Goal: Transaction & Acquisition: Purchase product/service

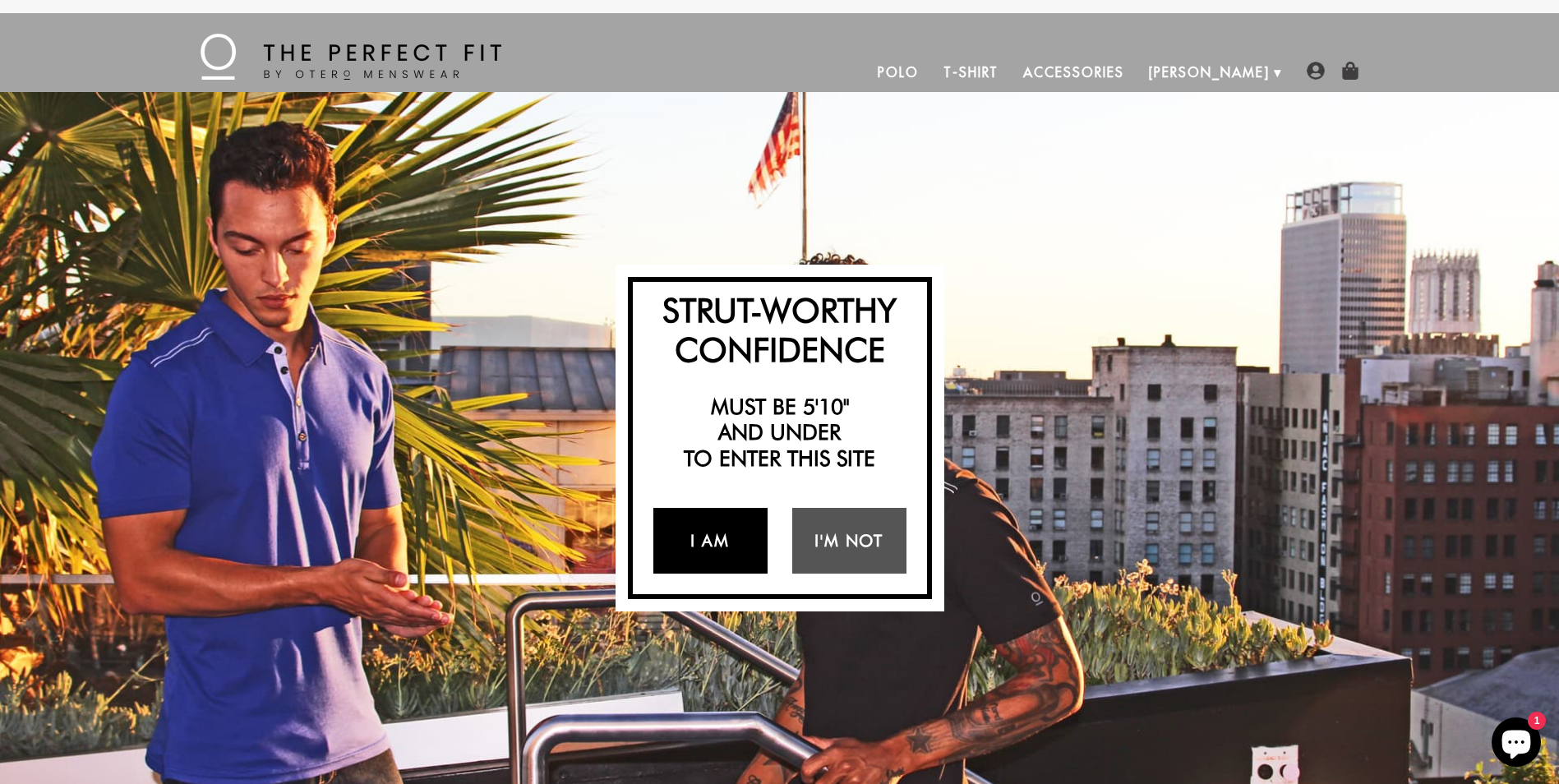
click at [710, 545] on link "I Am" at bounding box center [710, 541] width 114 height 66
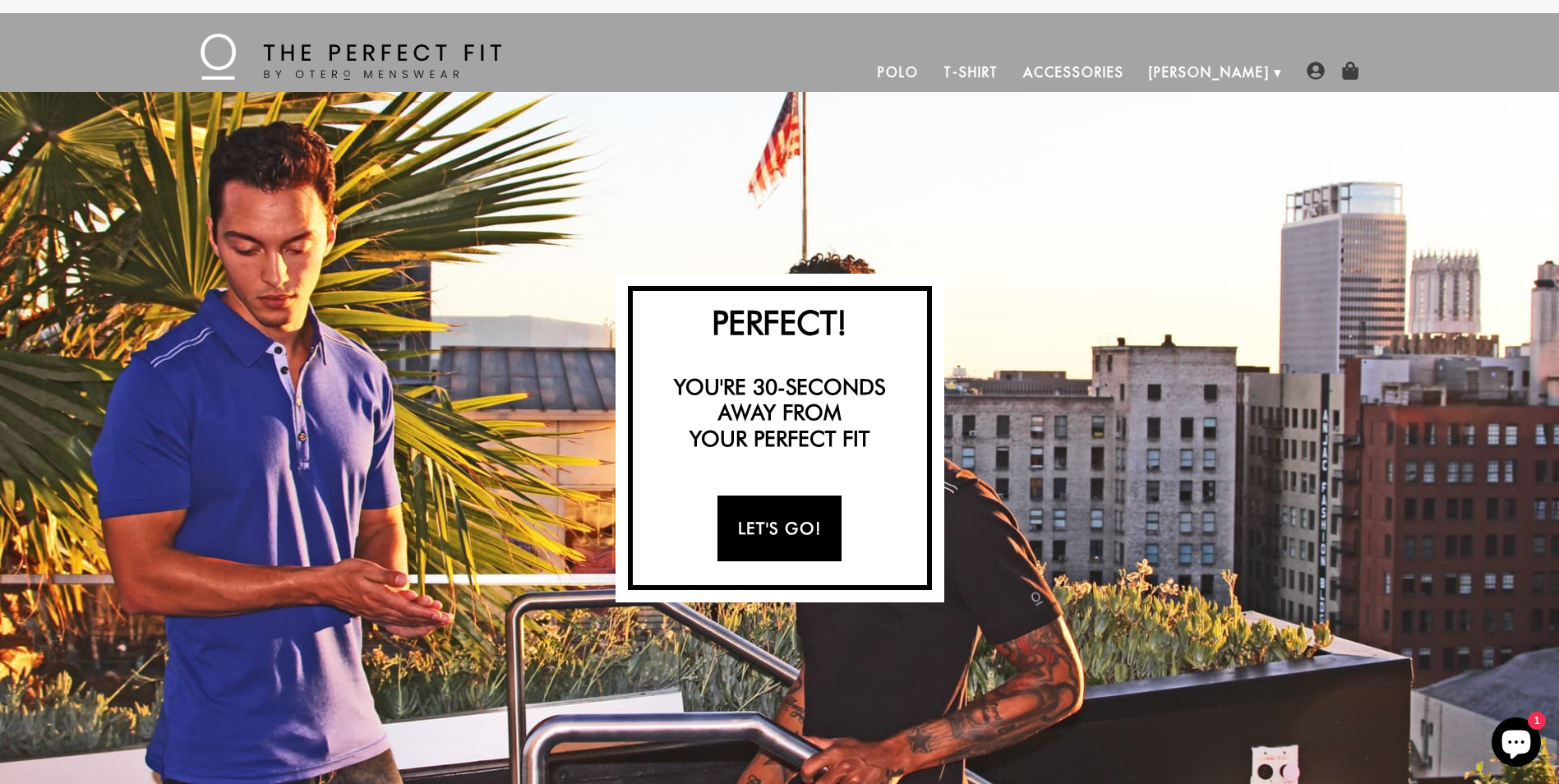
click at [776, 542] on link "Let's Go!" at bounding box center [779, 528] width 124 height 66
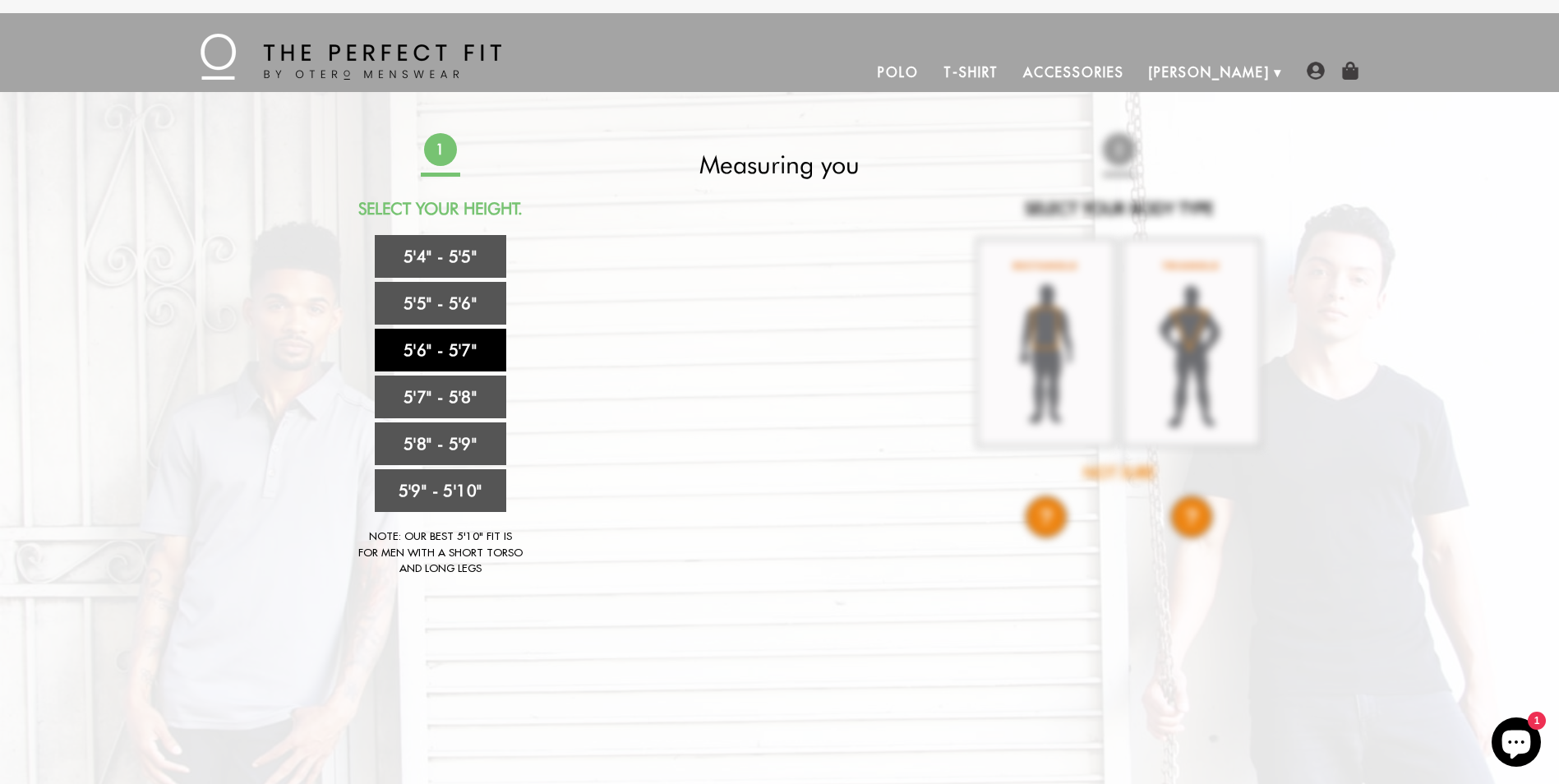
click at [468, 348] on link "5'6" - 5'7"" at bounding box center [440, 350] width 131 height 42
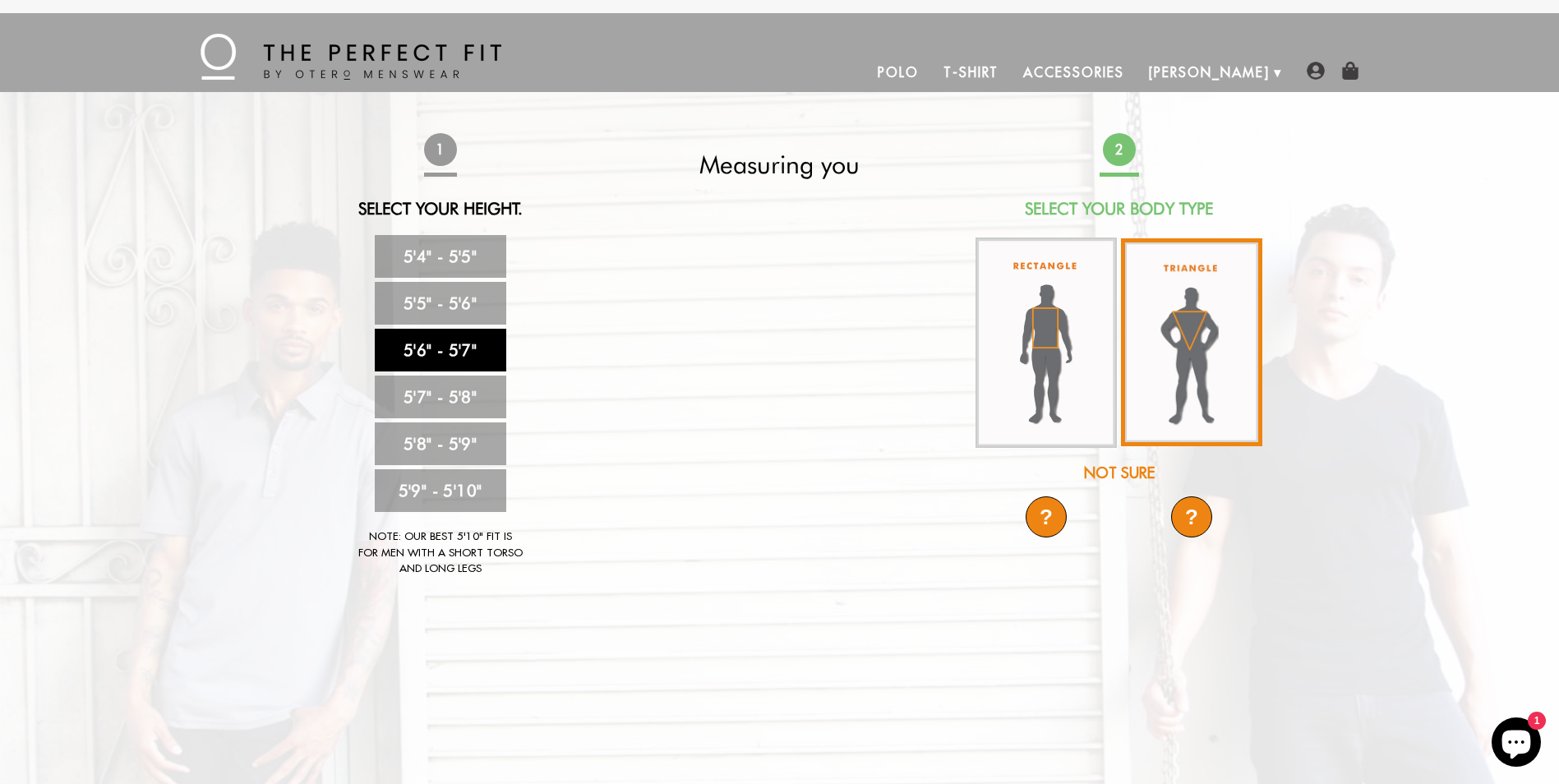
click at [1196, 317] on img at bounding box center [1191, 342] width 141 height 208
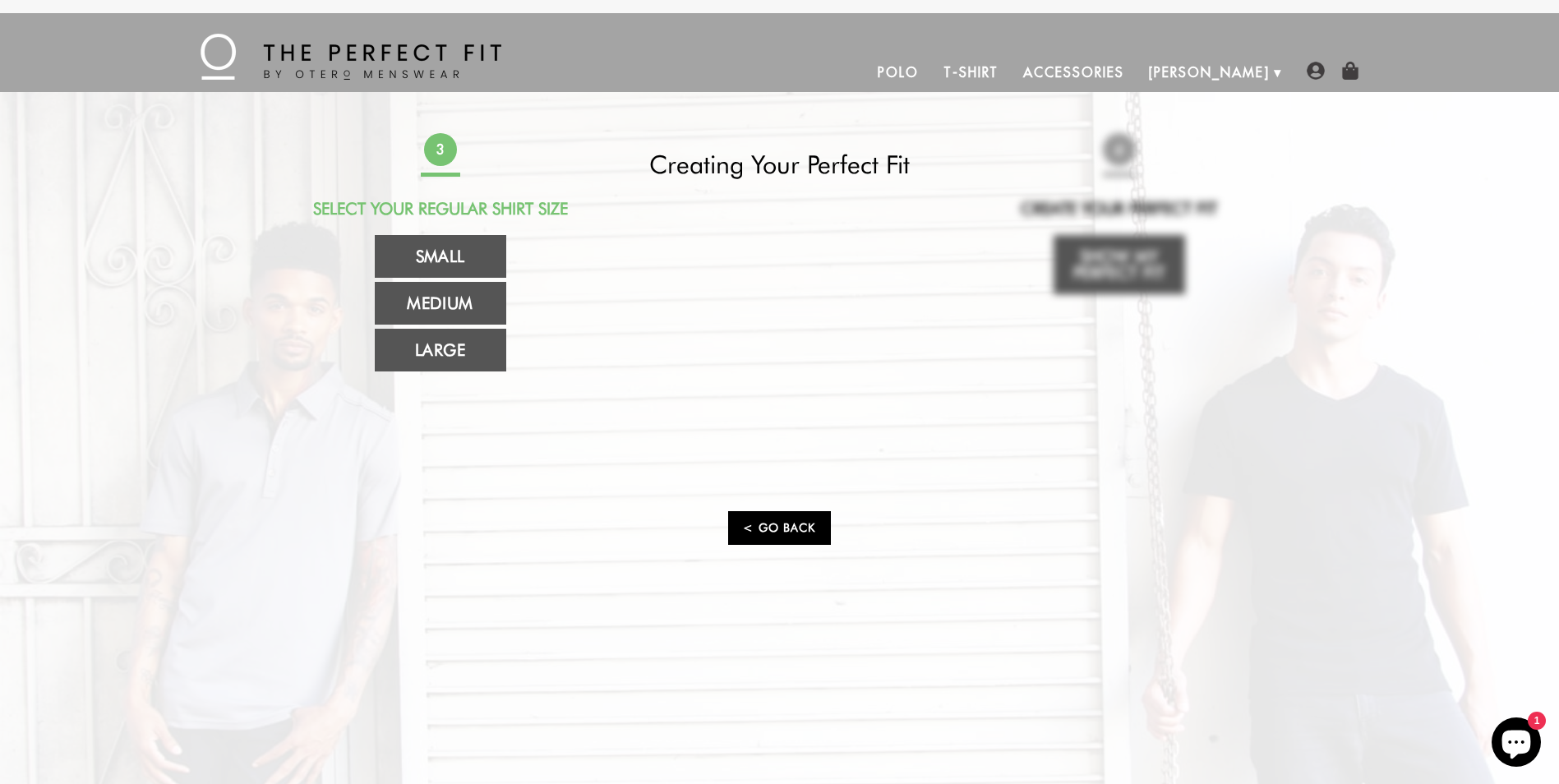
click at [779, 527] on link "< Go Back" at bounding box center [779, 528] width 102 height 34
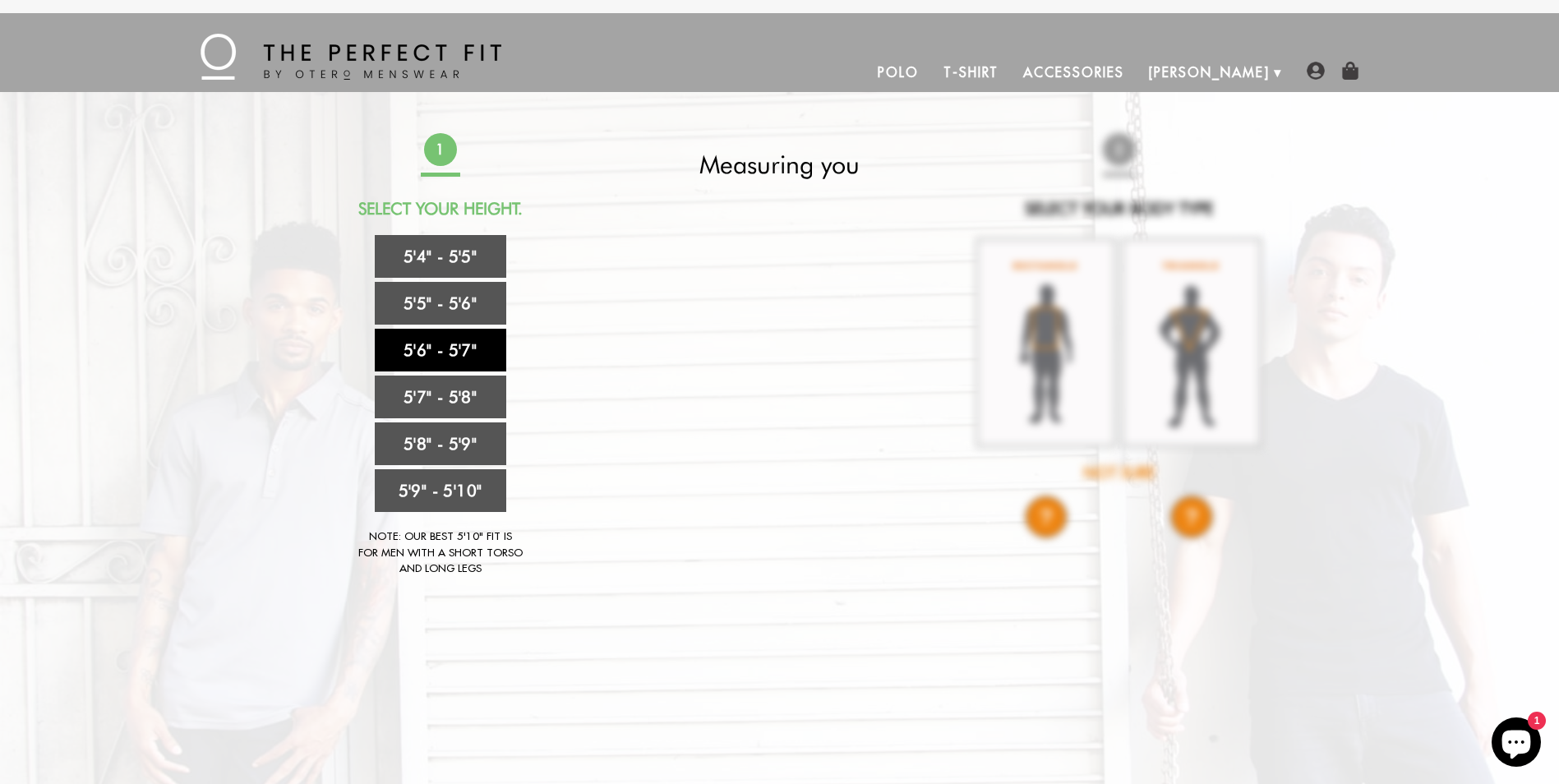
click at [446, 351] on link "5'6" - 5'7"" at bounding box center [440, 350] width 131 height 42
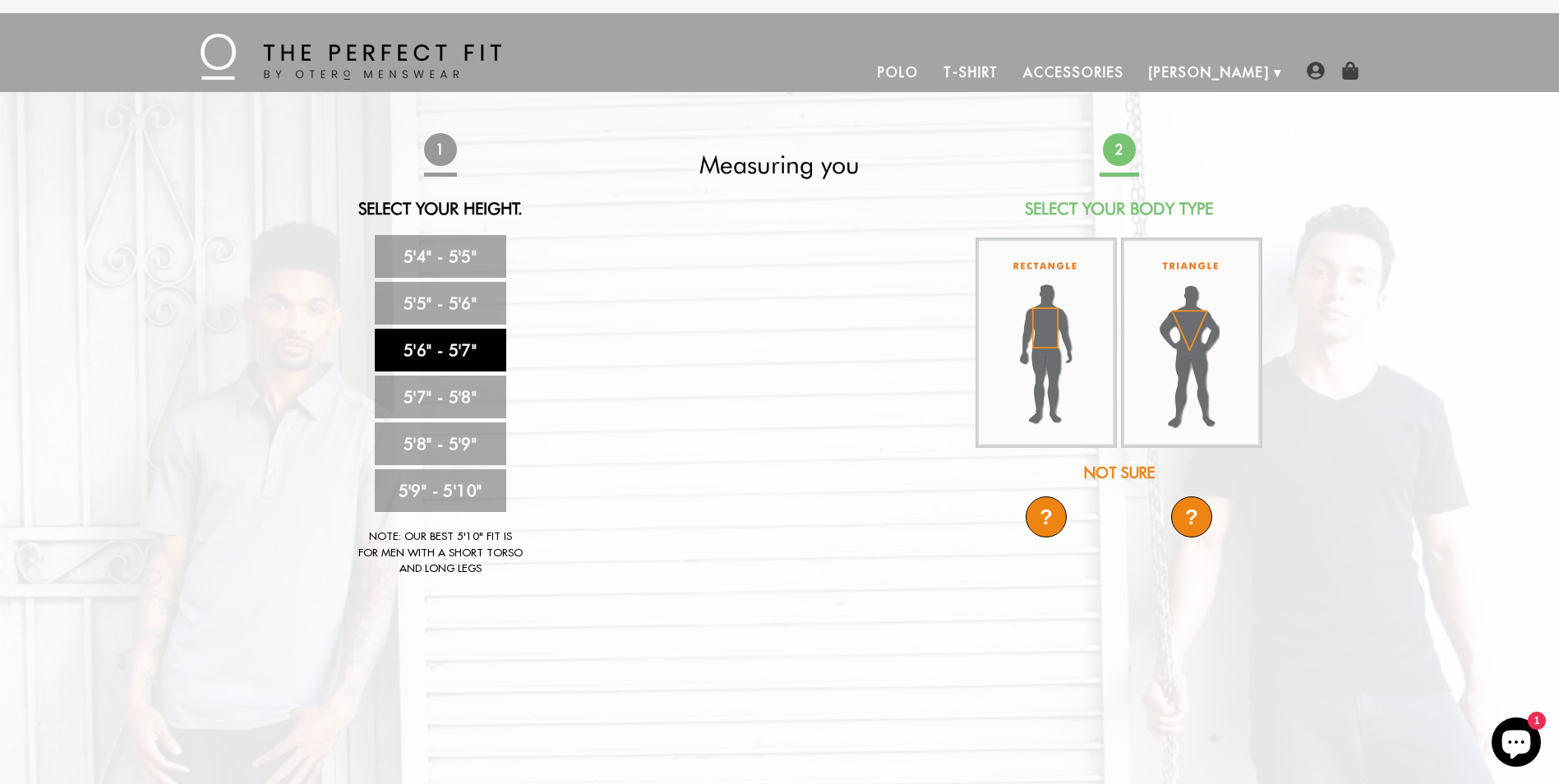
click at [1195, 511] on div "?" at bounding box center [1191, 516] width 41 height 41
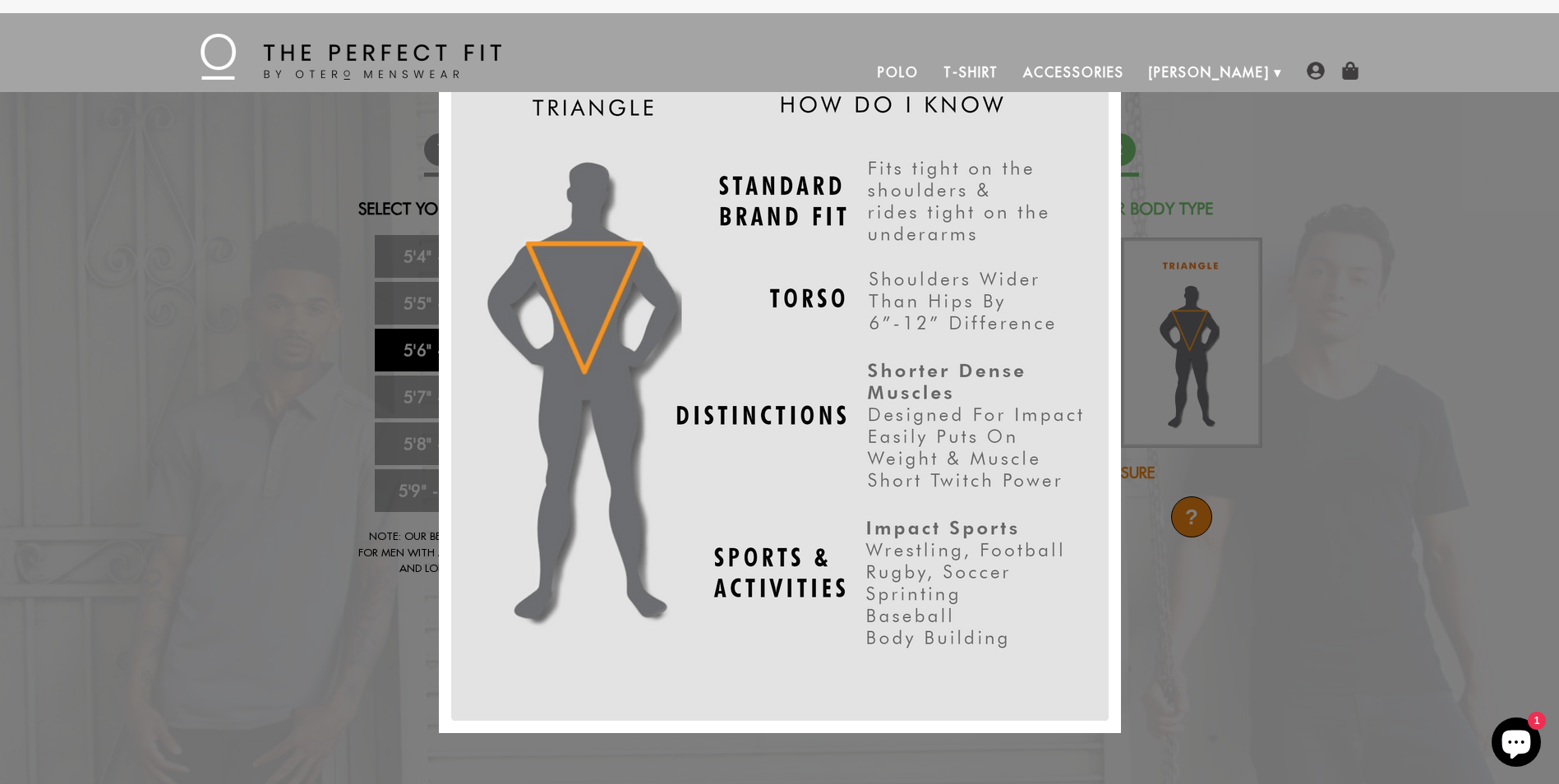
click at [579, 294] on img at bounding box center [780, 392] width 658 height 658
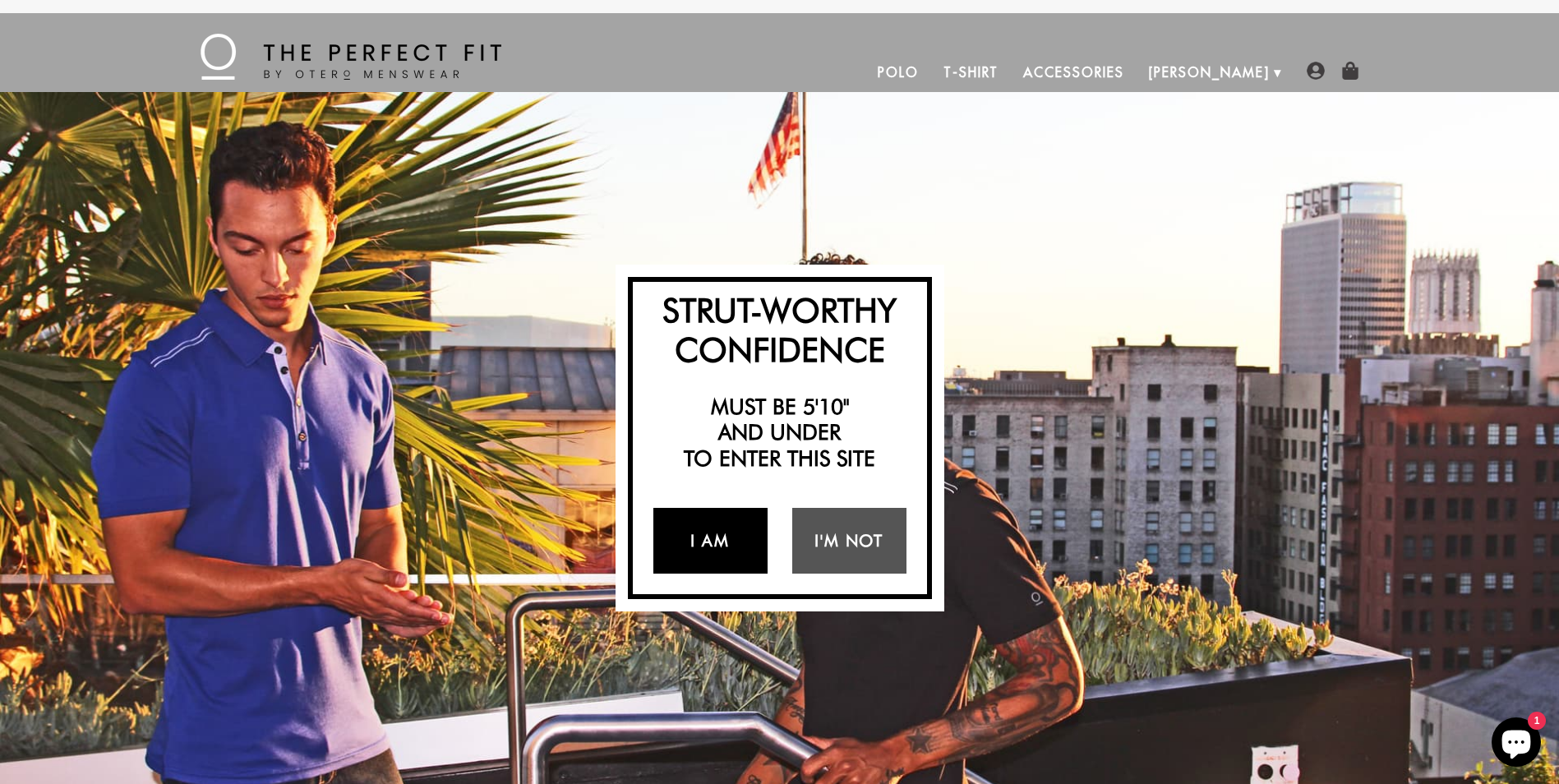
click at [688, 546] on link "I Am" at bounding box center [710, 541] width 114 height 66
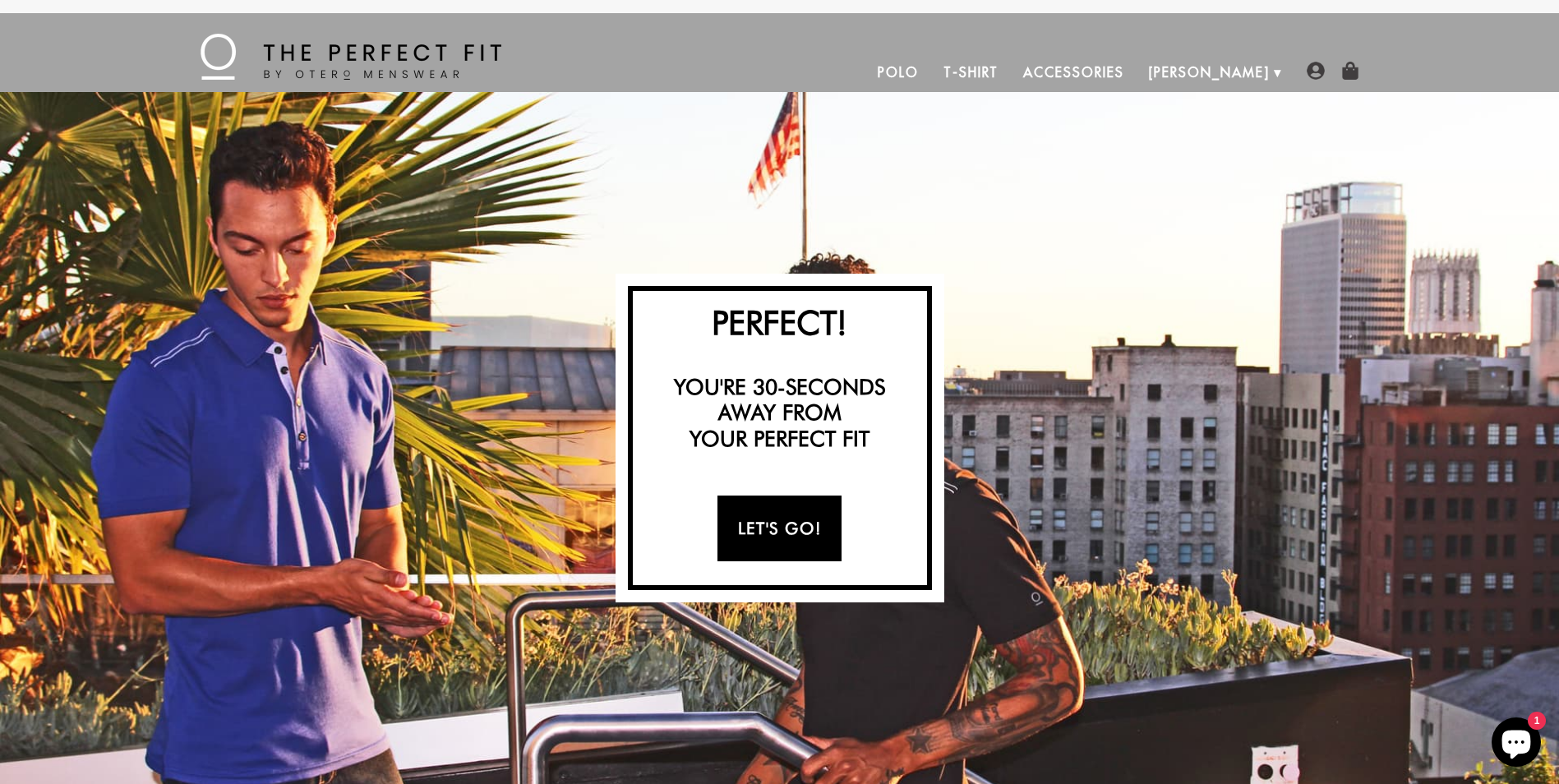
click at [790, 522] on link "Let's Go!" at bounding box center [779, 528] width 124 height 66
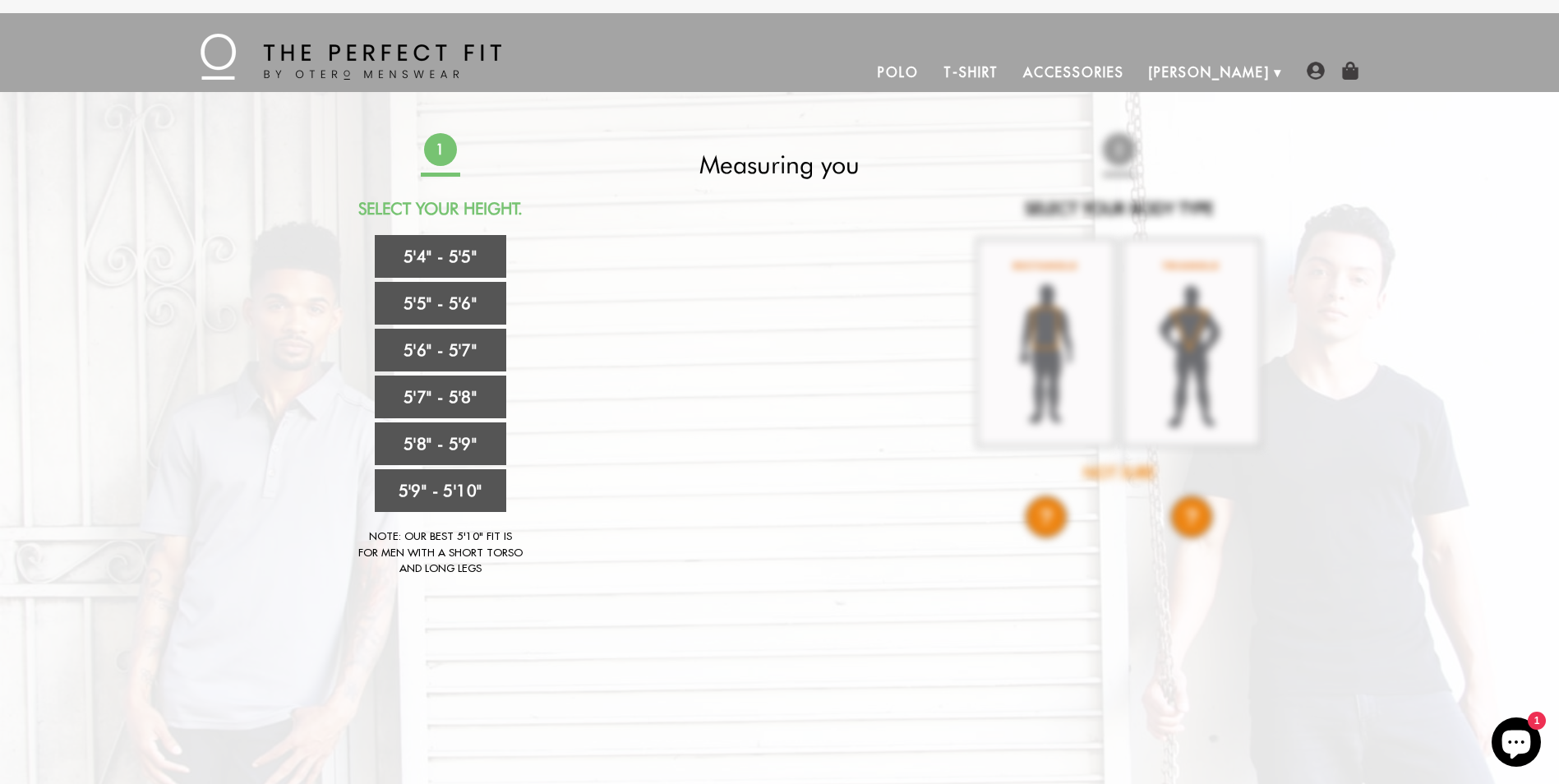
click at [932, 72] on link "Polo" at bounding box center [898, 72] width 66 height 40
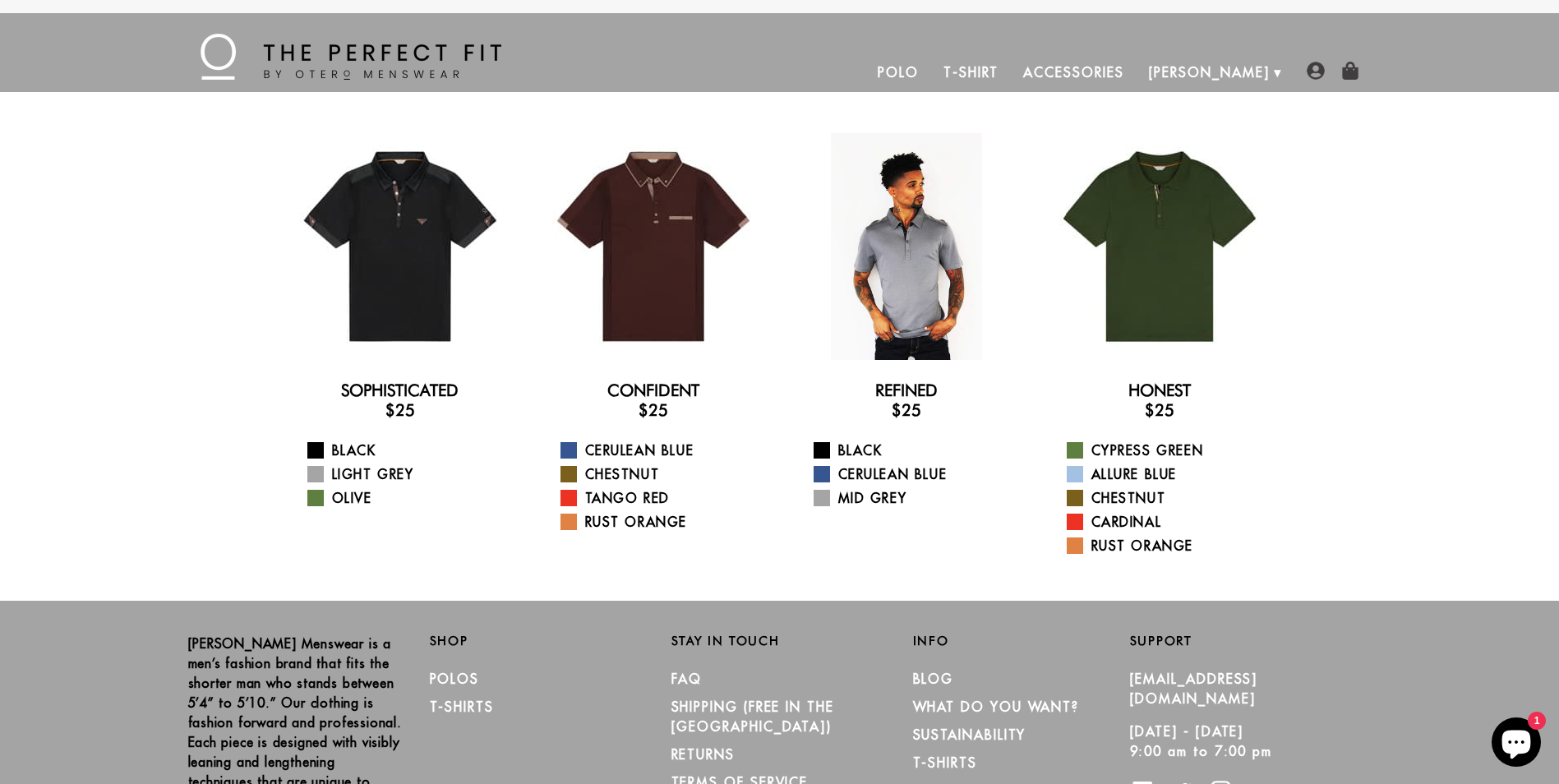
click at [931, 308] on div at bounding box center [907, 246] width 227 height 227
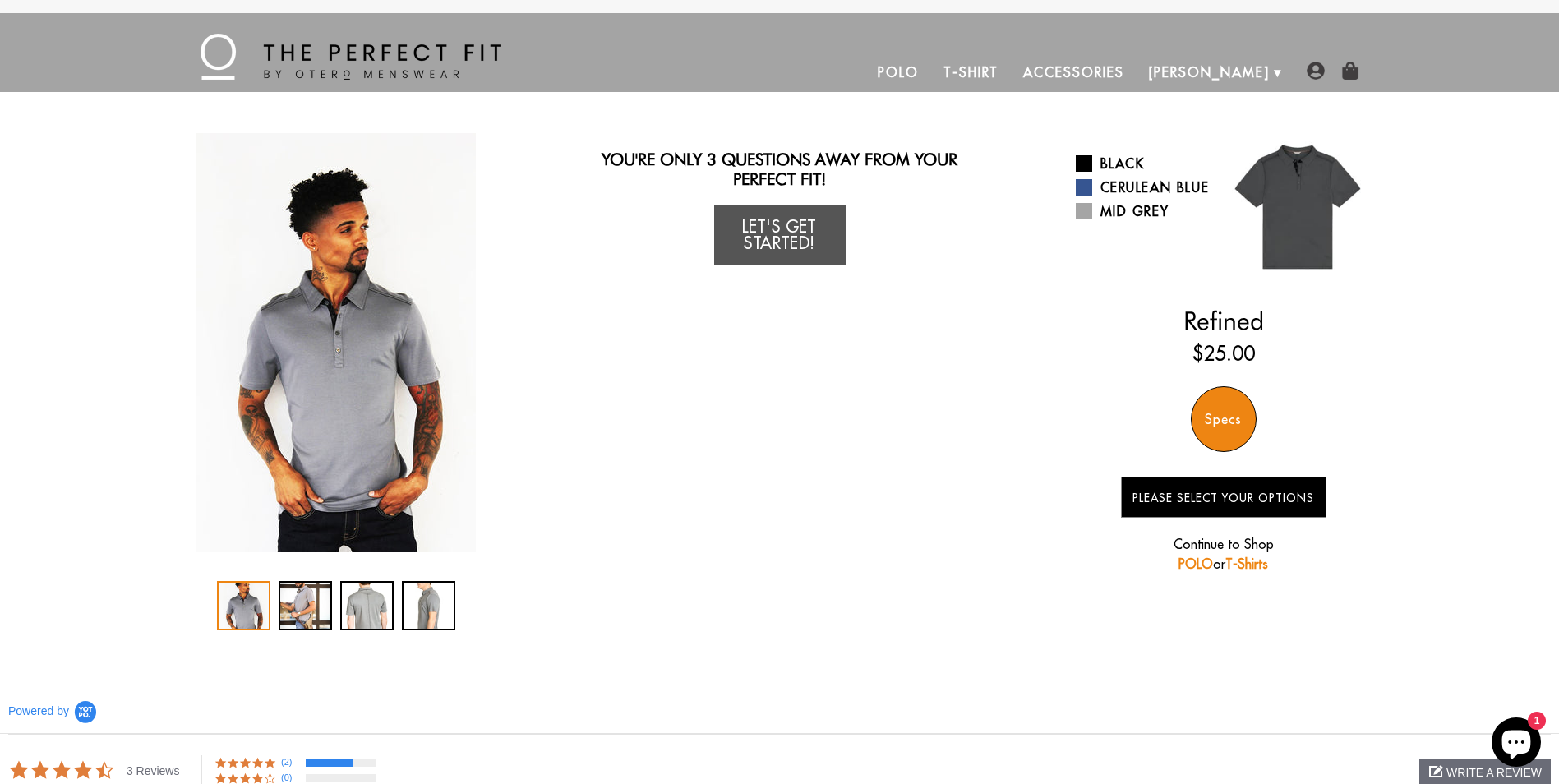
click at [1232, 415] on div "Specs" at bounding box center [1224, 419] width 66 height 66
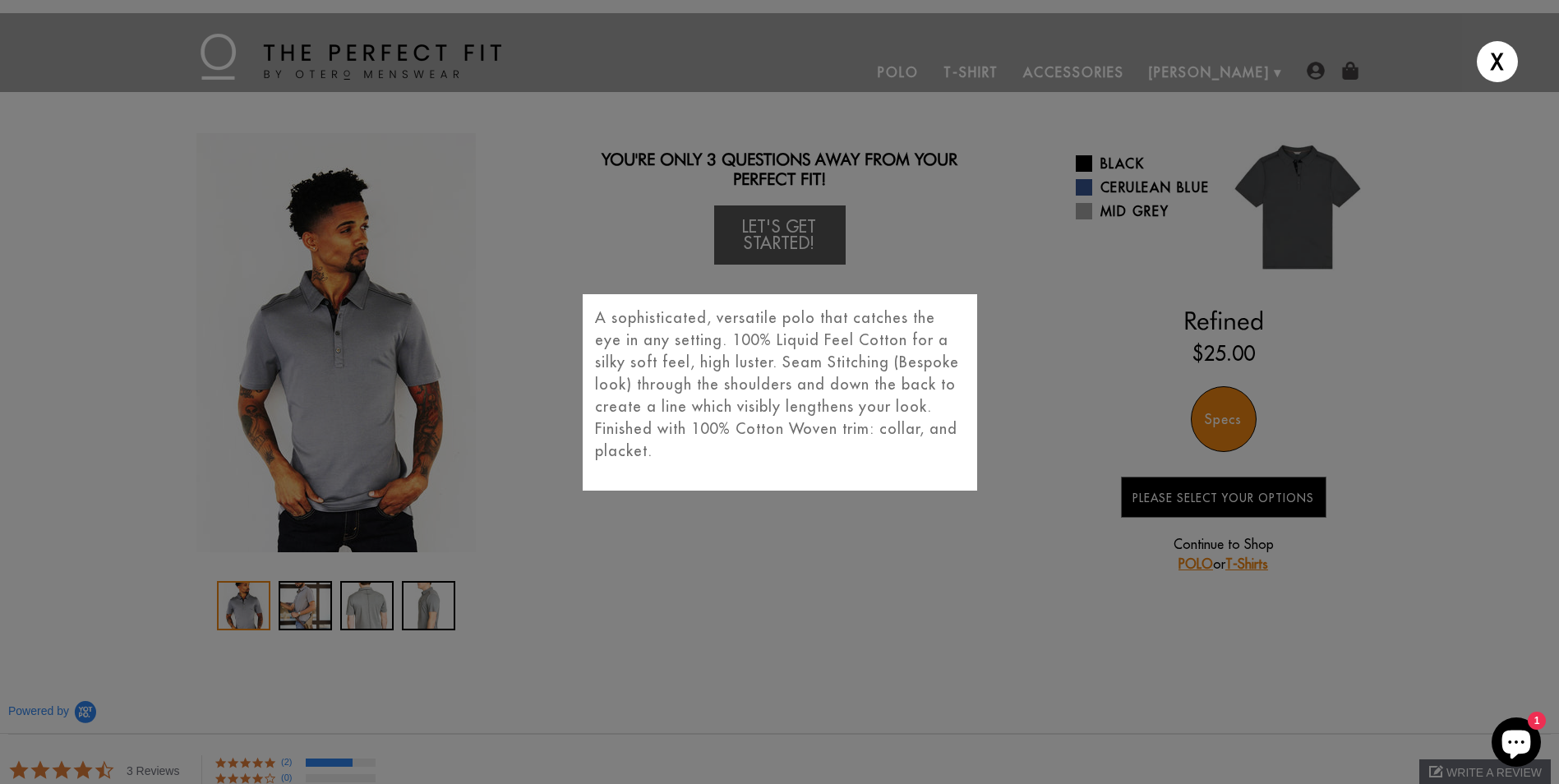
click at [855, 566] on div "X A sophisticated, versatile polo that catches the eye in any setting. 100% Liq…" at bounding box center [779, 392] width 1559 height 784
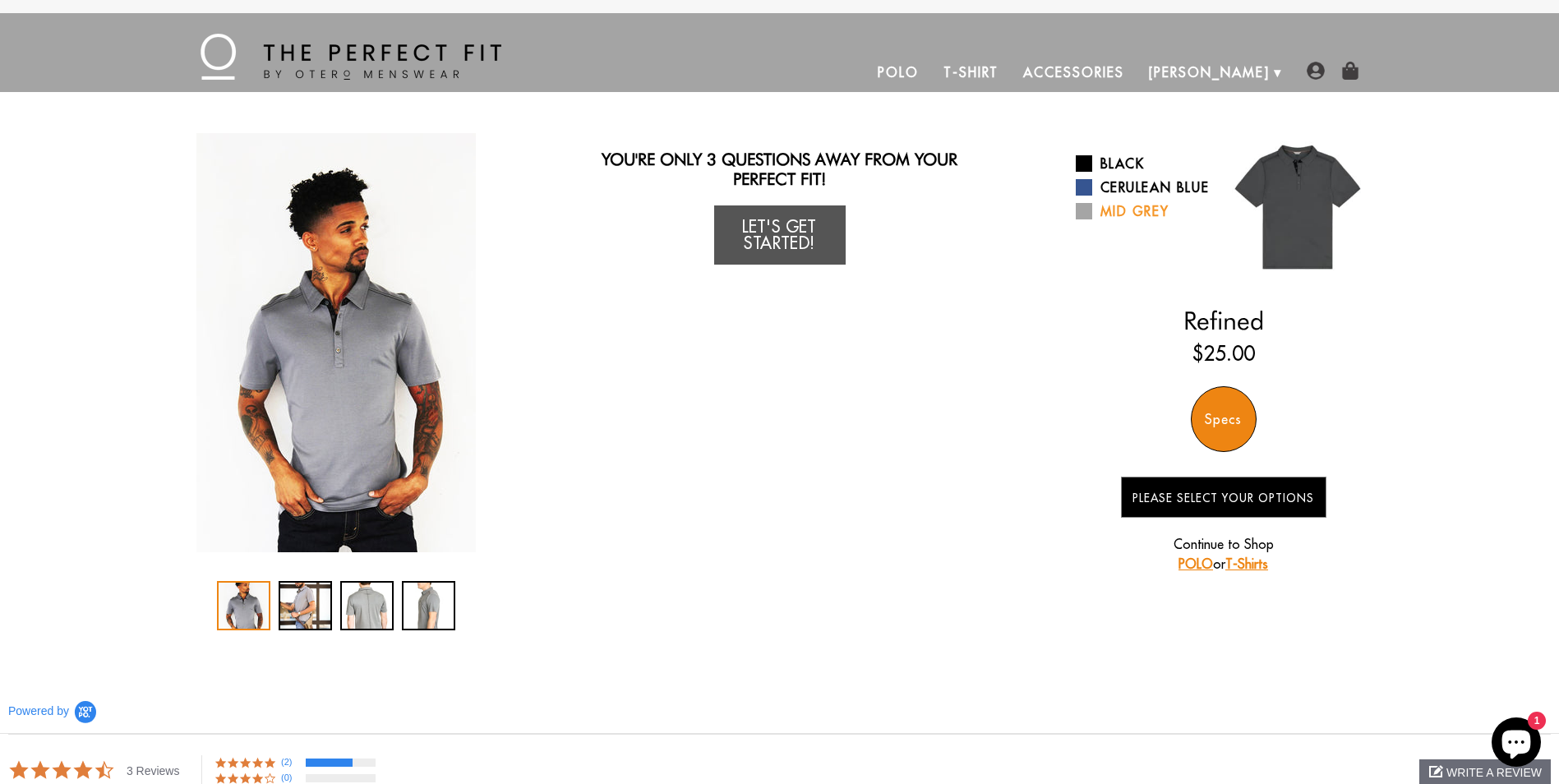
click at [1085, 219] on span at bounding box center [1084, 211] width 16 height 16
